Goal: Navigation & Orientation: Understand site structure

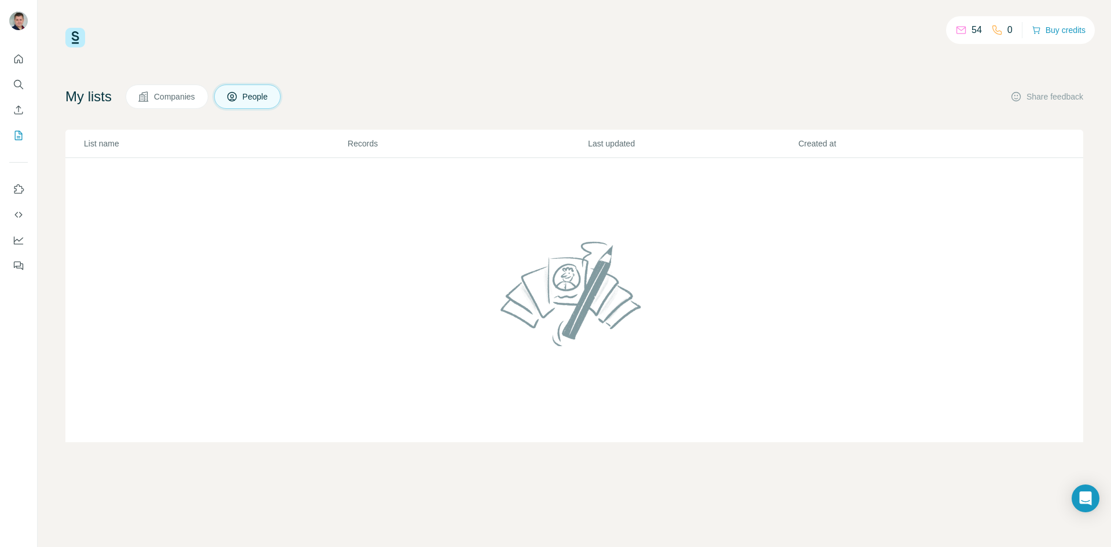
click at [262, 95] on span "People" at bounding box center [255, 97] width 27 height 12
click at [20, 58] on icon "Quick start" at bounding box center [19, 59] width 12 height 12
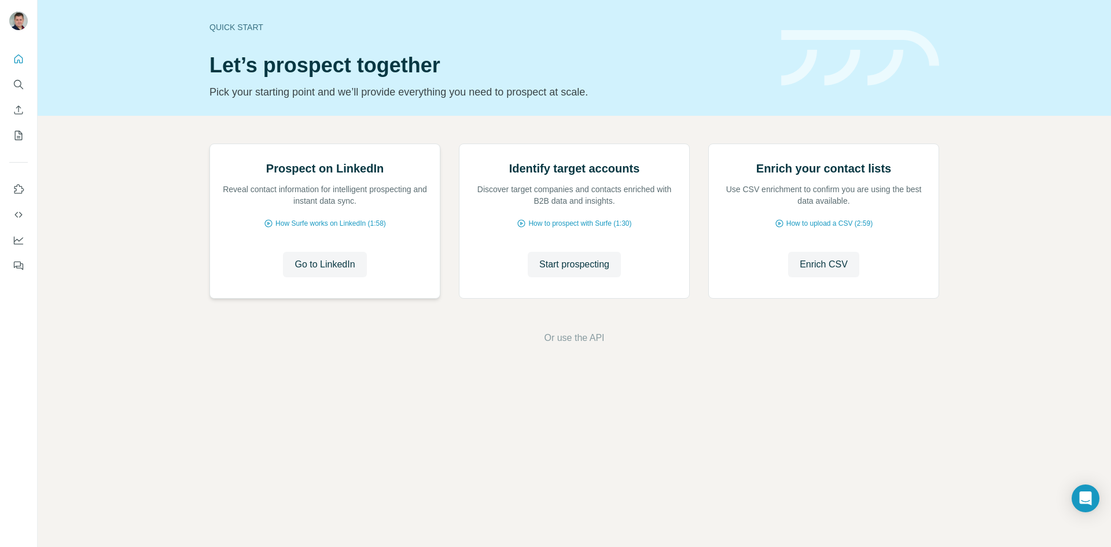
click at [209, 144] on img at bounding box center [209, 144] width 0 height 0
click at [10, 193] on button "Use Surfe on LinkedIn" at bounding box center [18, 189] width 19 height 21
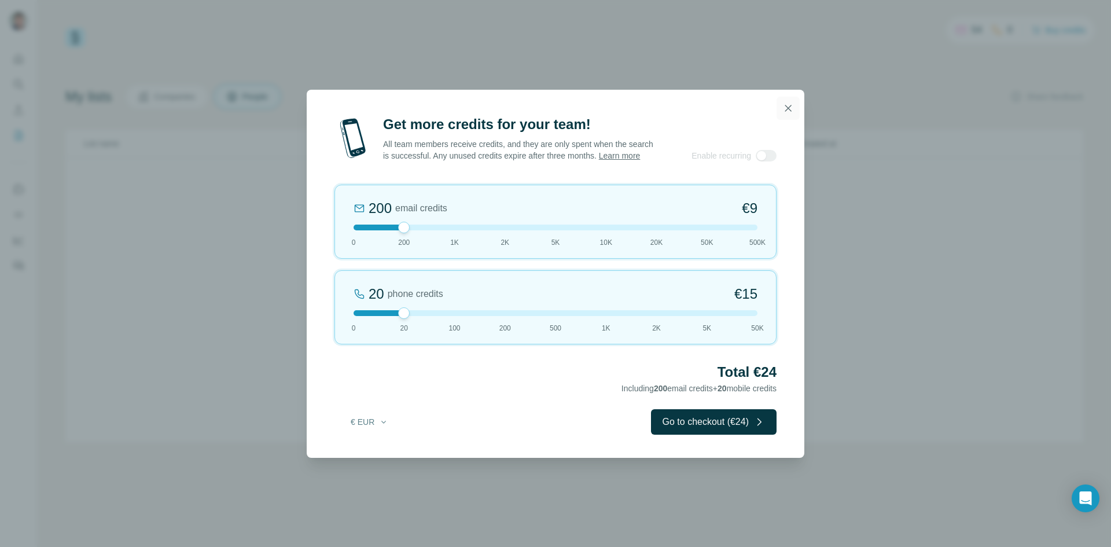
click at [787, 102] on icon "button" at bounding box center [788, 108] width 12 height 12
